Goal: Information Seeking & Learning: Stay updated

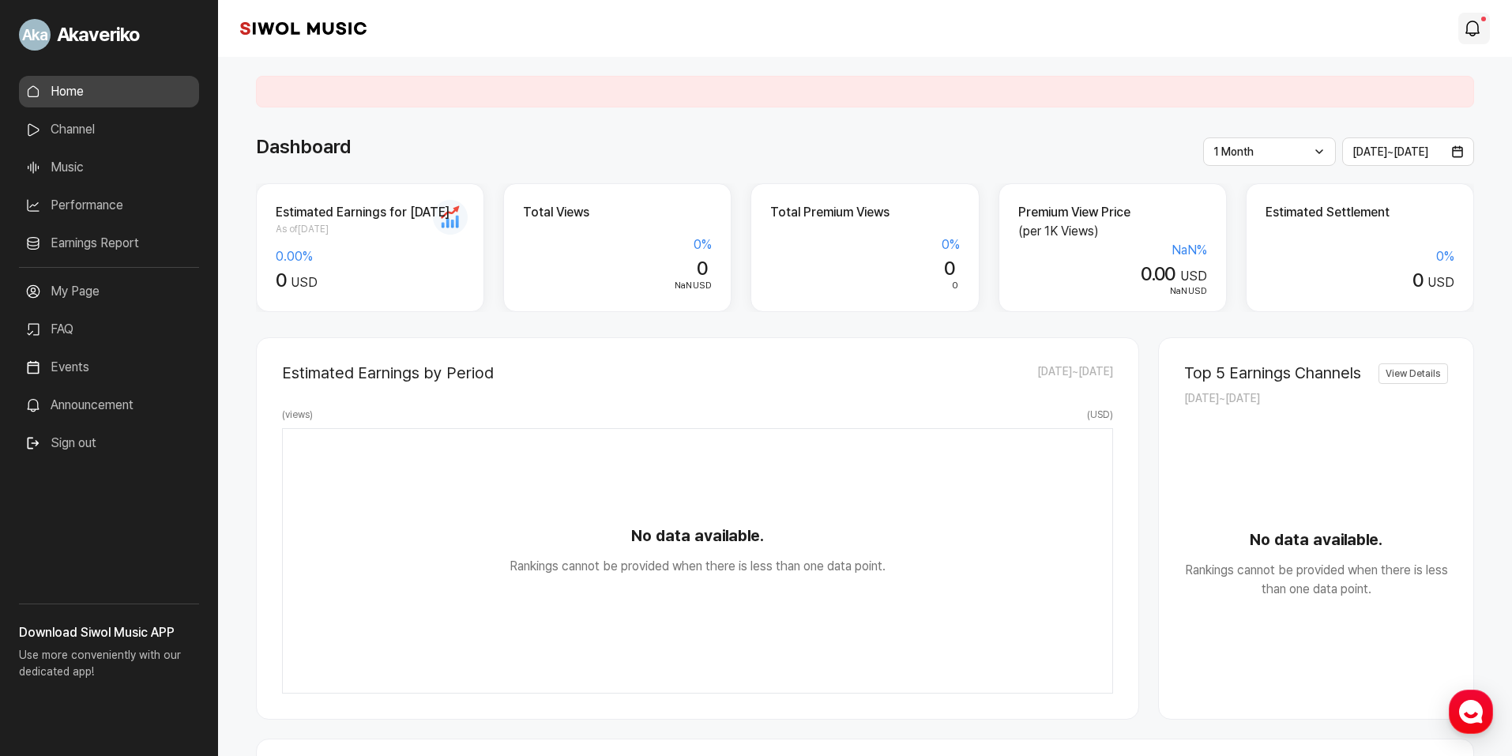
click at [1466, 21] on icon "modal.notifications" at bounding box center [1472, 28] width 19 height 19
click at [1477, 27] on icon "modal.notifications" at bounding box center [1472, 28] width 19 height 19
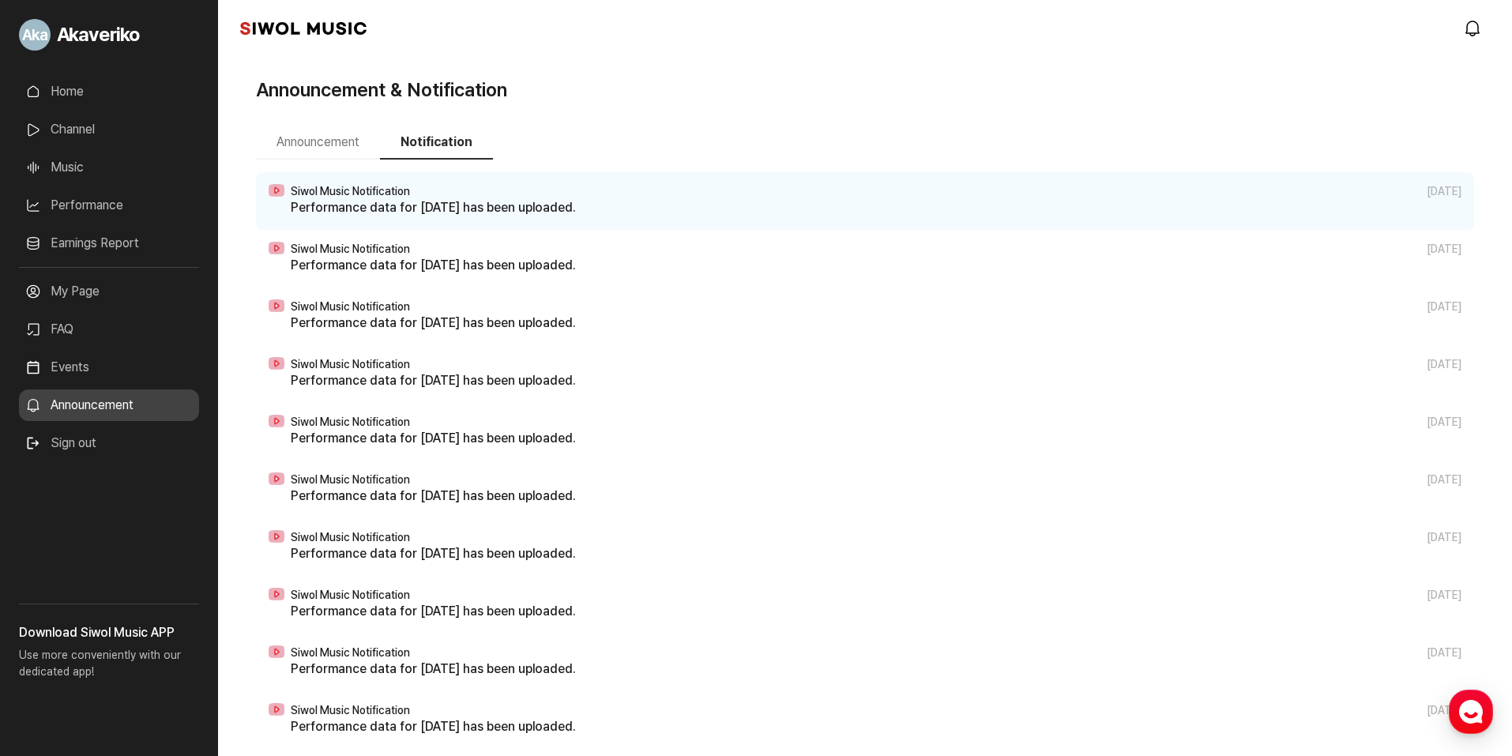
click at [393, 203] on p "Performance data for [DATE] has been uploaded." at bounding box center [876, 207] width 1171 height 19
